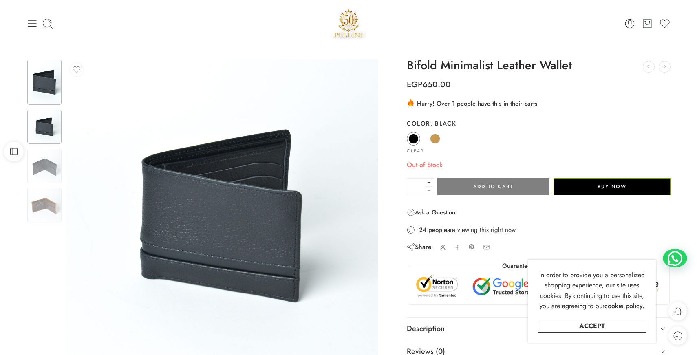
click at [47, 121] on img at bounding box center [44, 127] width 34 height 34
click at [47, 158] on img at bounding box center [44, 166] width 34 height 34
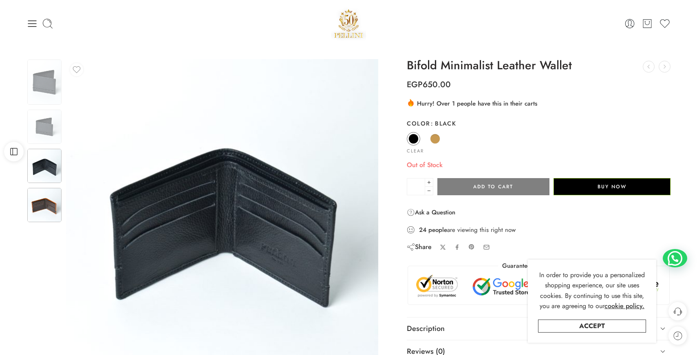
click at [45, 203] on img at bounding box center [44, 205] width 34 height 34
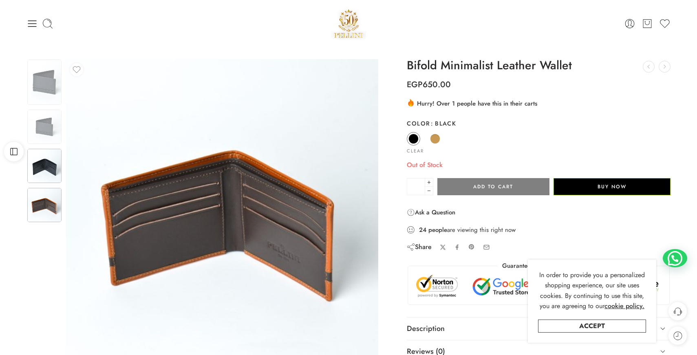
click at [49, 181] on img at bounding box center [44, 166] width 34 height 34
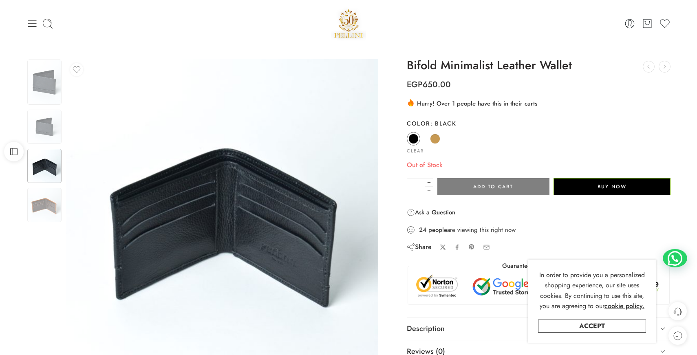
click at [347, 18] on img at bounding box center [348, 23] width 35 height 35
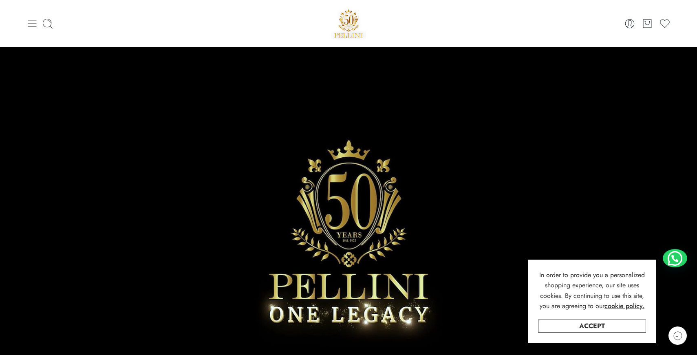
click at [32, 24] on icon at bounding box center [32, 23] width 11 height 11
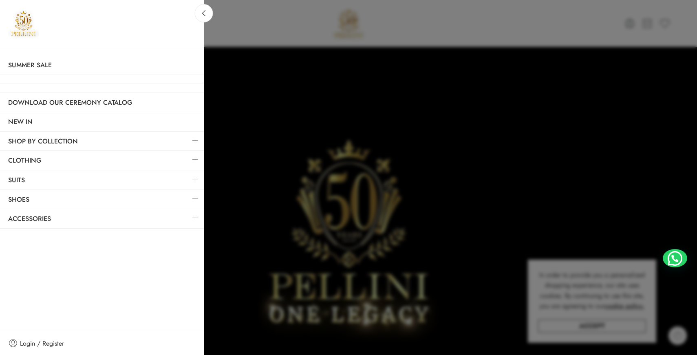
click at [194, 218] on link at bounding box center [195, 218] width 17 height 18
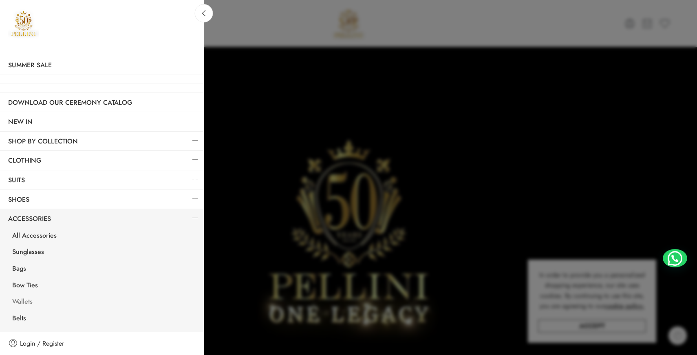
click at [23, 300] on link "Wallets" at bounding box center [104, 302] width 200 height 17
